Goal: Answer question/provide support: Share knowledge or assist other users

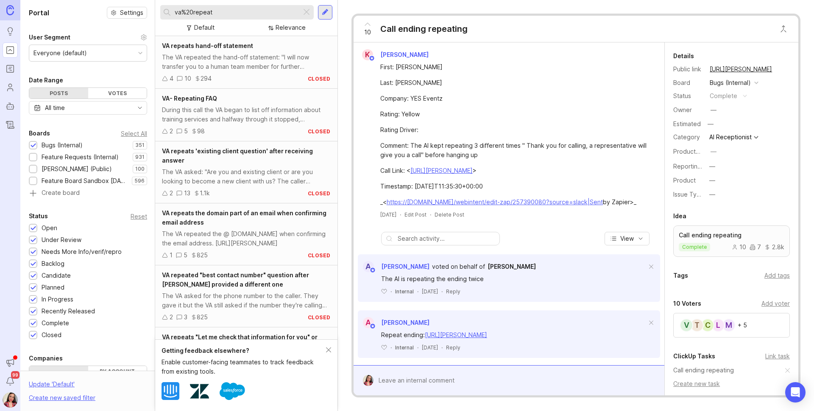
click at [61, 156] on div "Feature Requests (Internal)" at bounding box center [80, 156] width 77 height 9
click at [237, 10] on input "va%20repeat" at bounding box center [236, 12] width 123 height 9
drag, startPoint x: 226, startPoint y: 14, endPoint x: 162, endPoint y: 12, distance: 64.1
click at [162, 12] on div "va%20repeat" at bounding box center [230, 12] width 141 height 14
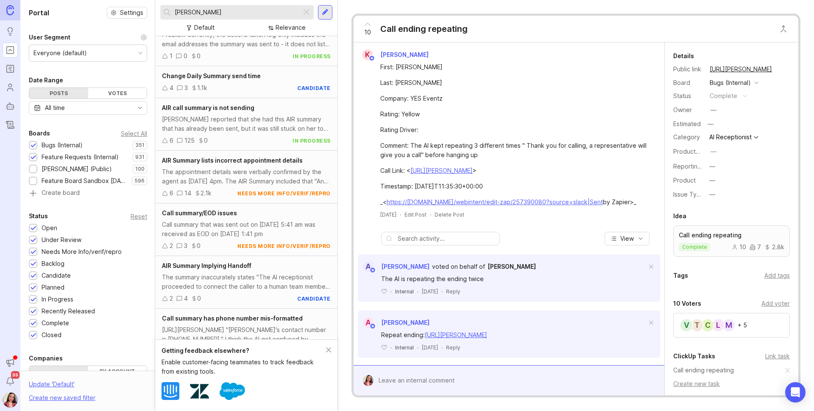
scroll to position [95, 0]
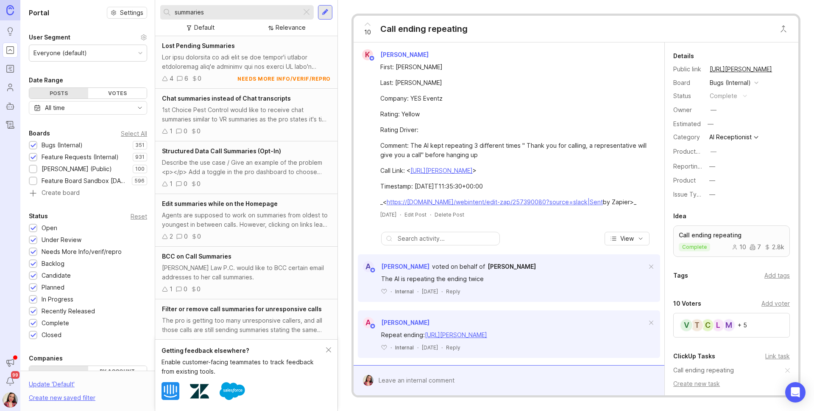
scroll to position [8, 0]
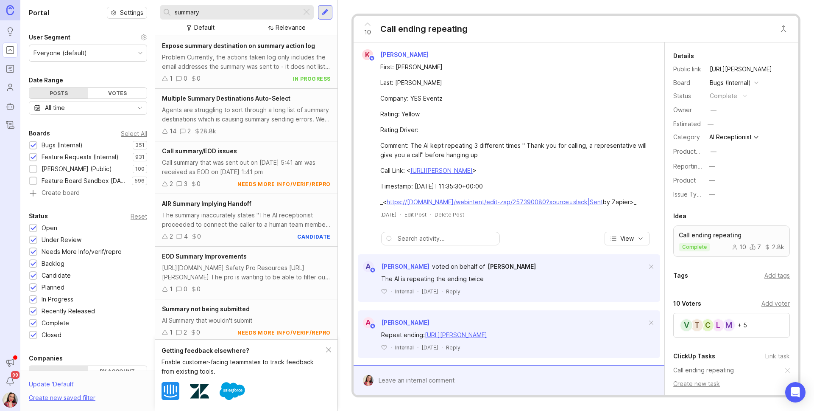
click at [272, 112] on div "Agents are struggling to sort through a long list of summary destinations which…" at bounding box center [246, 114] width 169 height 19
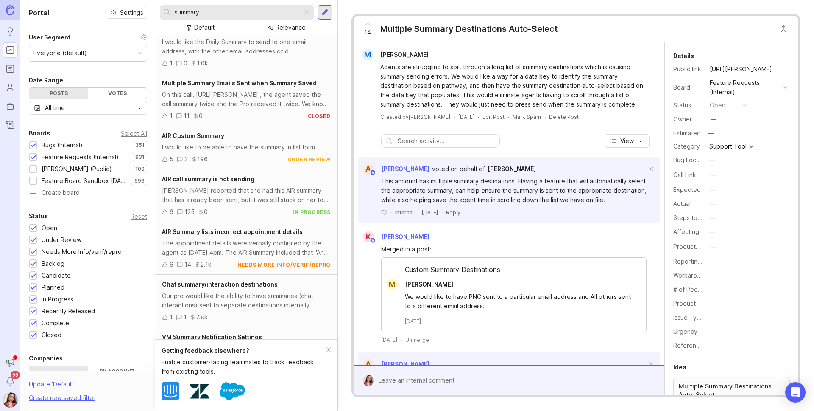
scroll to position [322, 0]
click at [252, 154] on div "5 3 196 under review" at bounding box center [246, 158] width 169 height 9
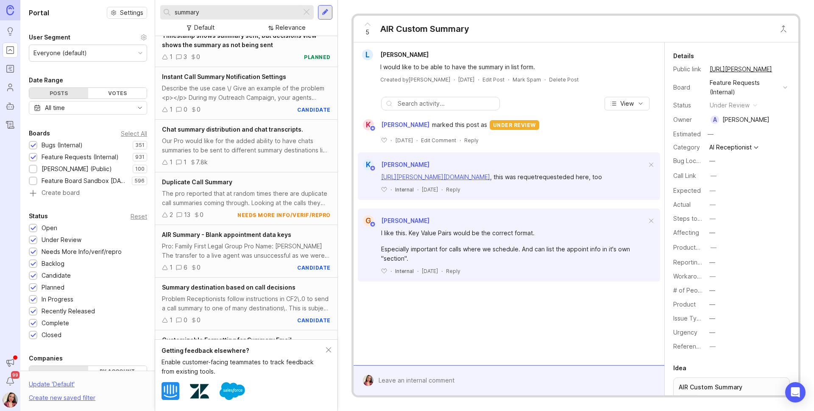
scroll to position [868, 0]
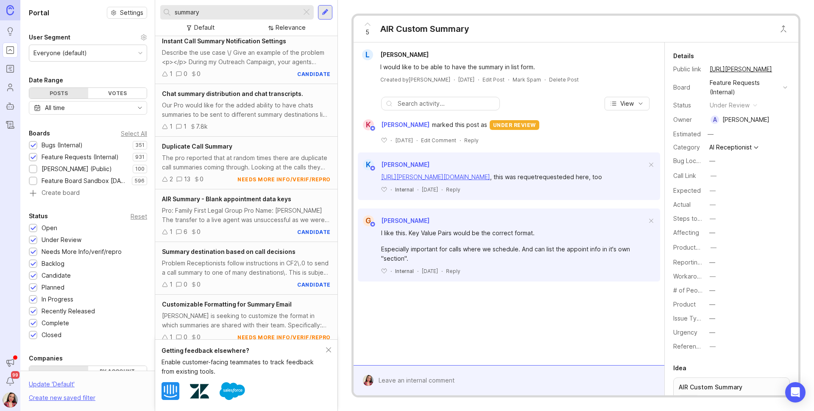
drag, startPoint x: 168, startPoint y: 9, endPoint x: 159, endPoint y: 8, distance: 8.6
click at [159, 8] on div "summary Default Relevance" at bounding box center [246, 18] width 182 height 36
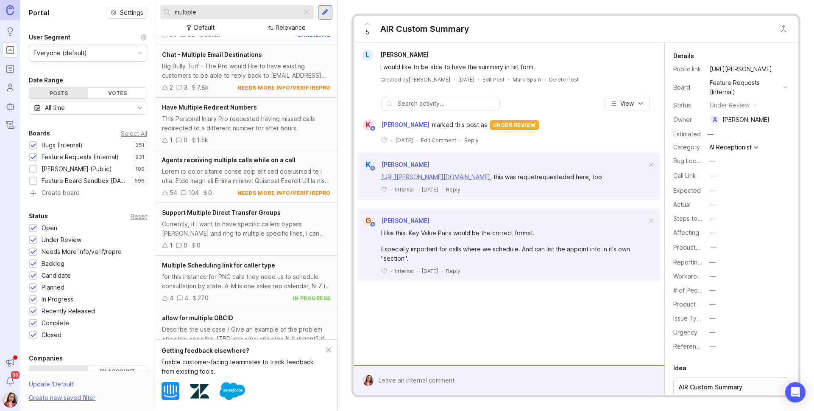
scroll to position [255, 0]
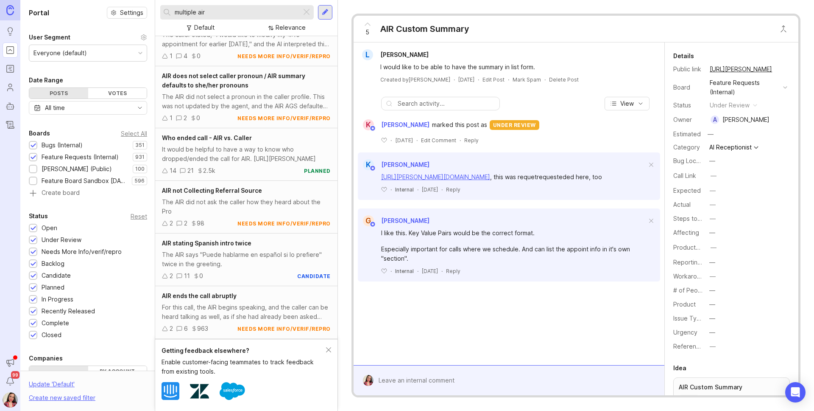
scroll to position [762, 0]
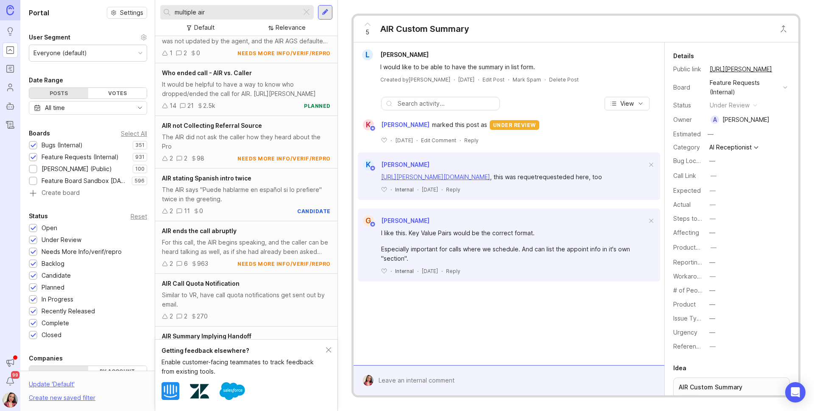
drag, startPoint x: 207, startPoint y: 12, endPoint x: 173, endPoint y: 13, distance: 33.5
click at [173, 13] on div "multiple air" at bounding box center [230, 12] width 141 height 14
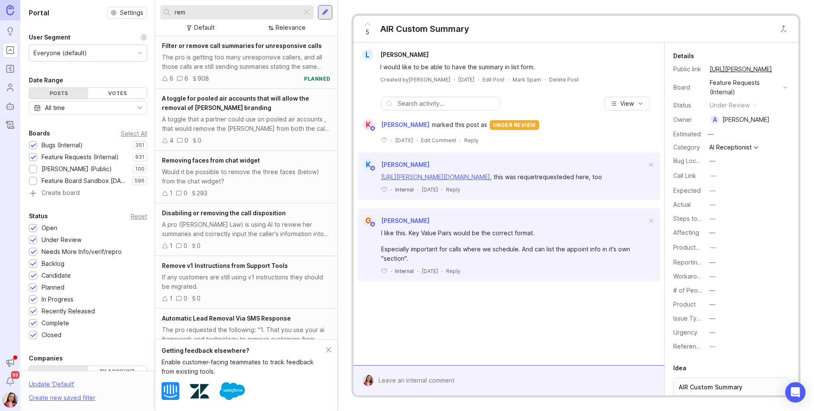
type input "rem"
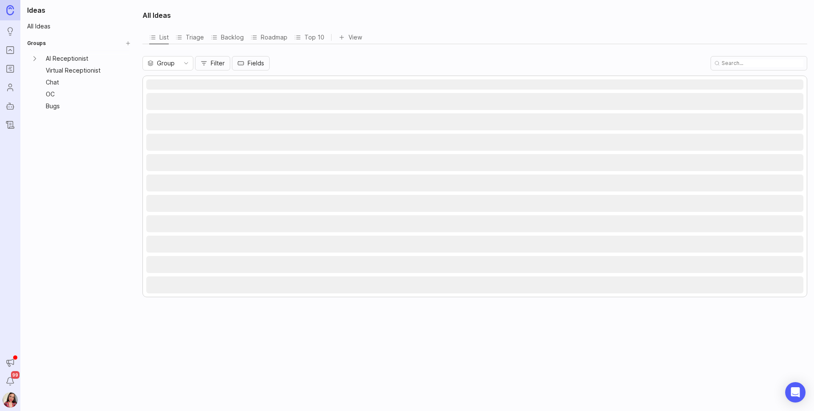
click at [10, 13] on img at bounding box center [10, 10] width 8 height 10
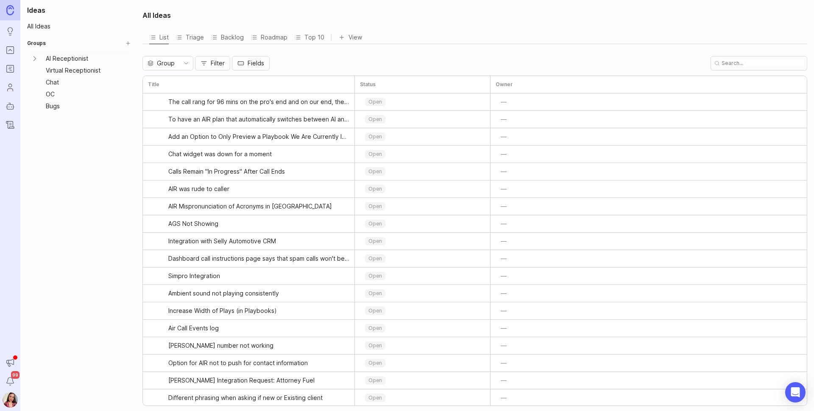
drag, startPoint x: 9, startPoint y: 22, endPoint x: 11, endPoint y: 16, distance: 6.1
click at [9, 22] on ul "Ideas Portal Roadmaps Users Autopilot Changelog" at bounding box center [10, 66] width 20 height 132
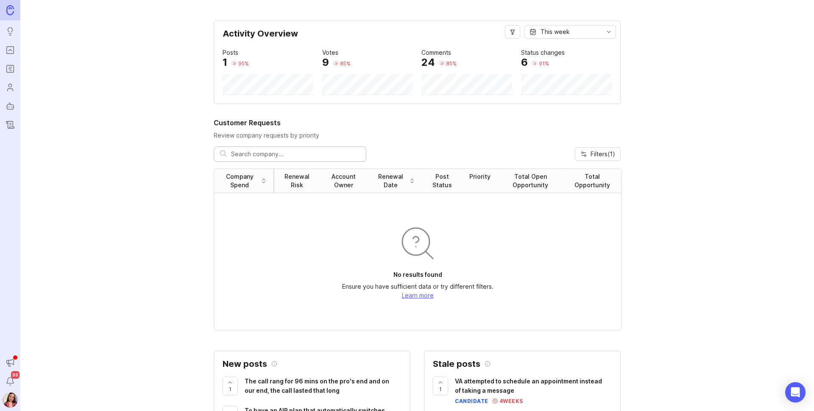
click at [7, 91] on icon "Users" at bounding box center [10, 87] width 9 height 10
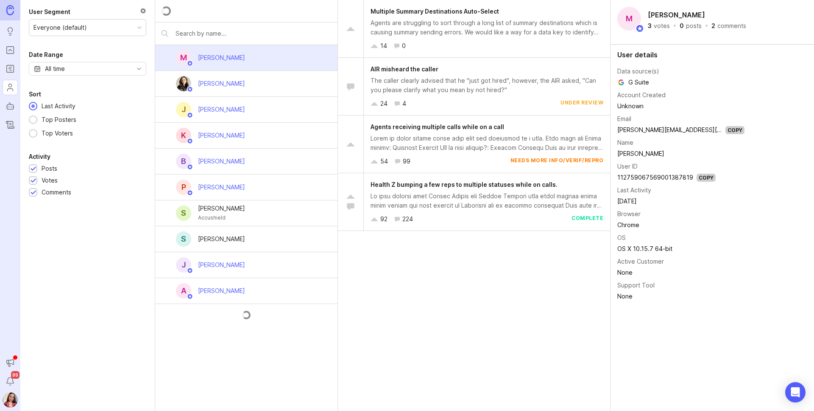
click at [252, 32] on input "text" at bounding box center [254, 33] width 156 height 9
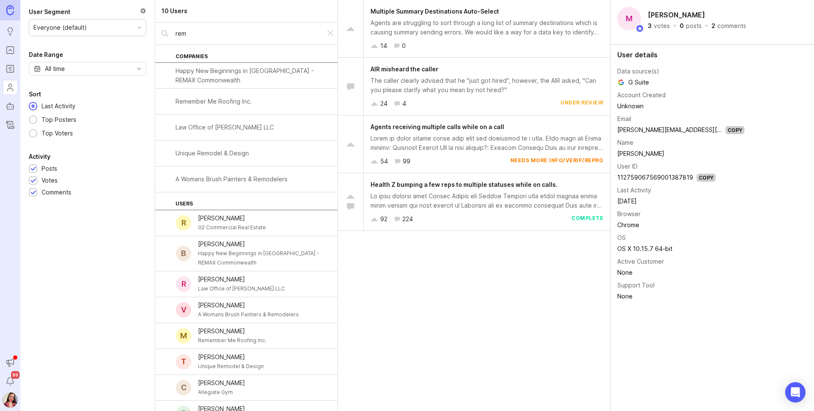
type input "rem"
click at [251, 223] on div "G2 Commercial Real Estate" at bounding box center [232, 227] width 68 height 9
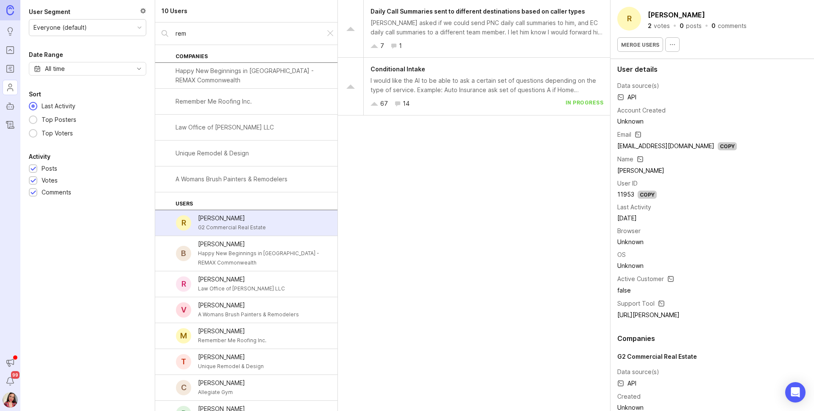
click at [493, 41] on div "7 1" at bounding box center [487, 45] width 233 height 9
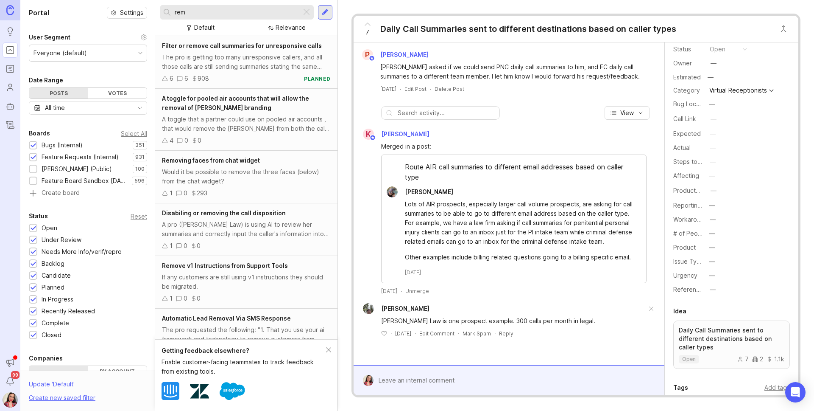
scroll to position [224, 0]
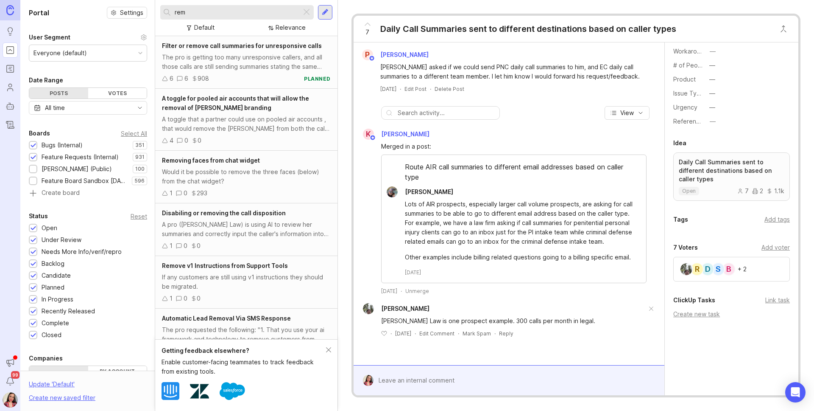
click at [775, 246] on div "Add voter" at bounding box center [776, 247] width 28 height 9
click at [713, 265] on input "text" at bounding box center [732, 264] width 106 height 9
drag, startPoint x: 688, startPoint y: 265, endPoint x: 682, endPoint y: 265, distance: 6.0
click at [682, 265] on input "think lo" at bounding box center [732, 264] width 106 height 9
type input "t"
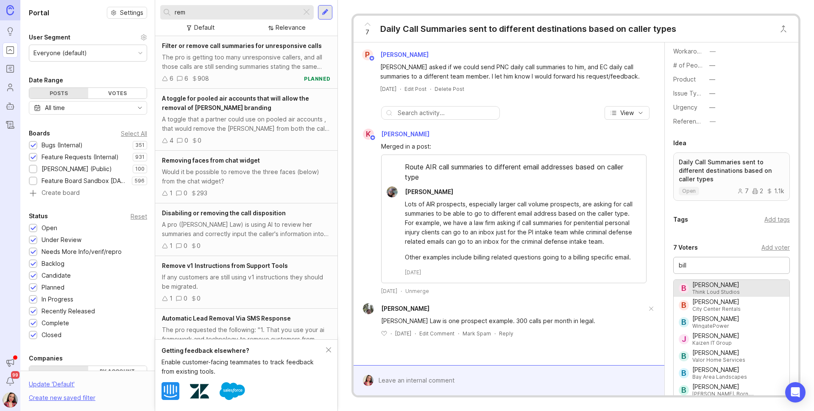
type input "[PERSON_NAME]"
